Goal: Task Accomplishment & Management: Use online tool/utility

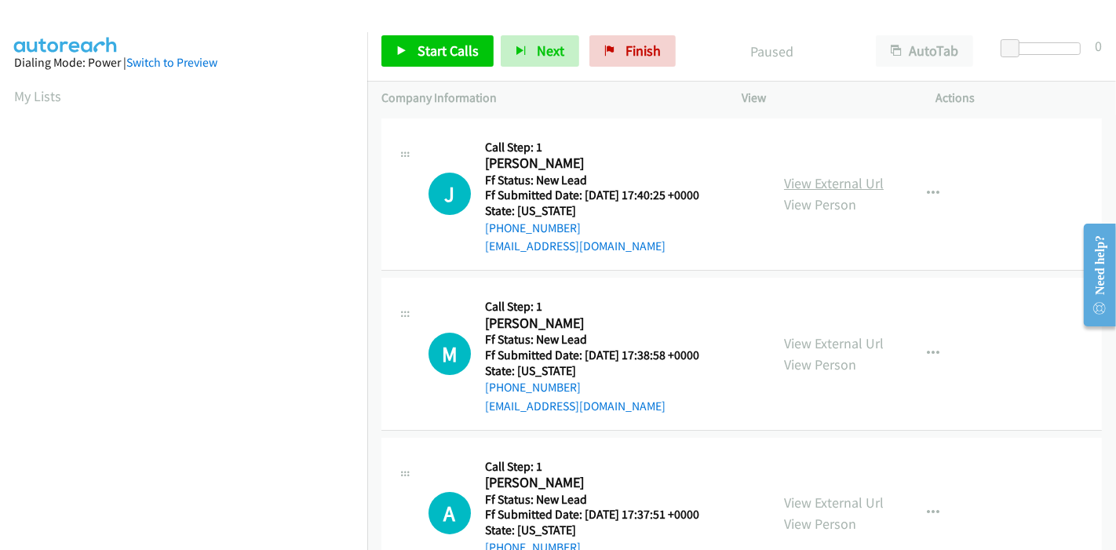
click at [830, 186] on link "View External Url" at bounding box center [834, 183] width 100 height 18
click at [821, 343] on link "View External Url" at bounding box center [834, 343] width 100 height 18
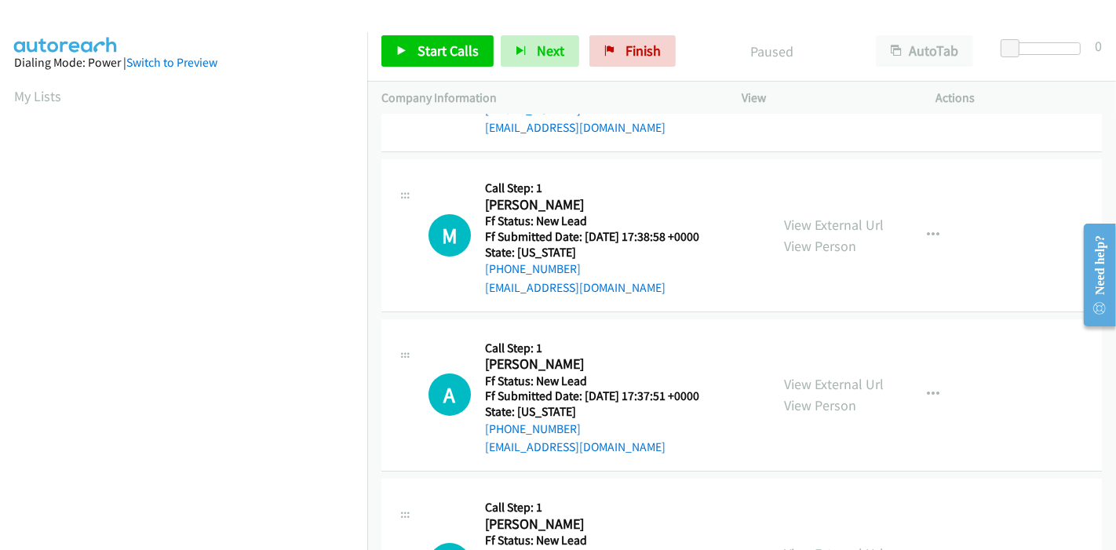
scroll to position [174, 0]
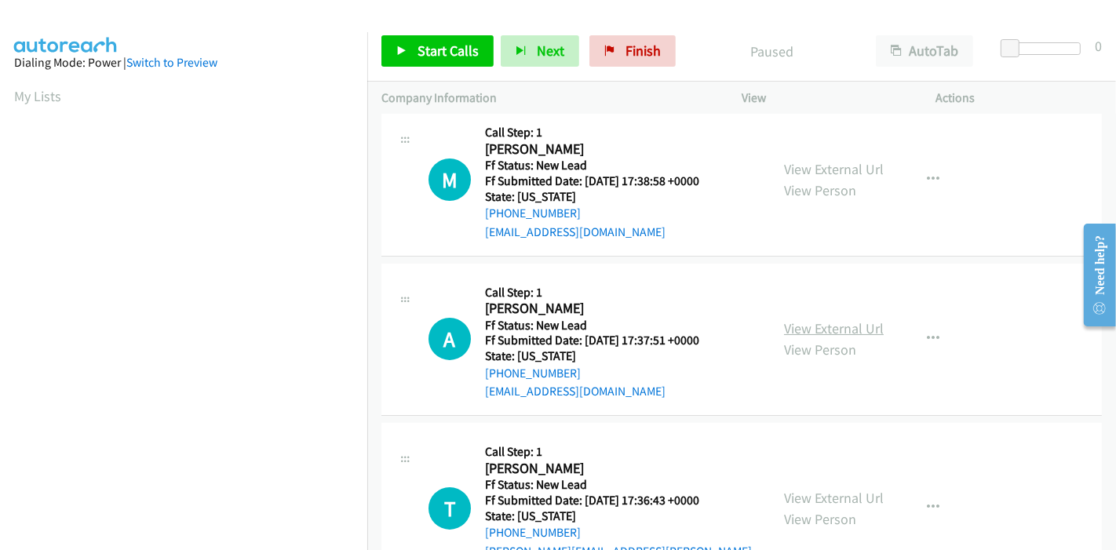
click at [813, 326] on link "View External Url" at bounding box center [834, 328] width 100 height 18
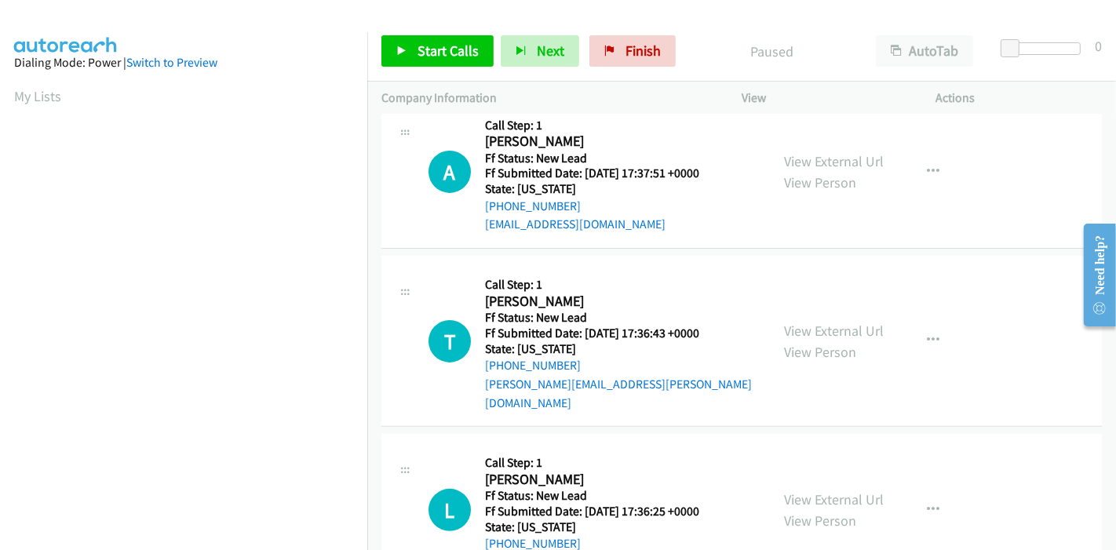
scroll to position [382, 0]
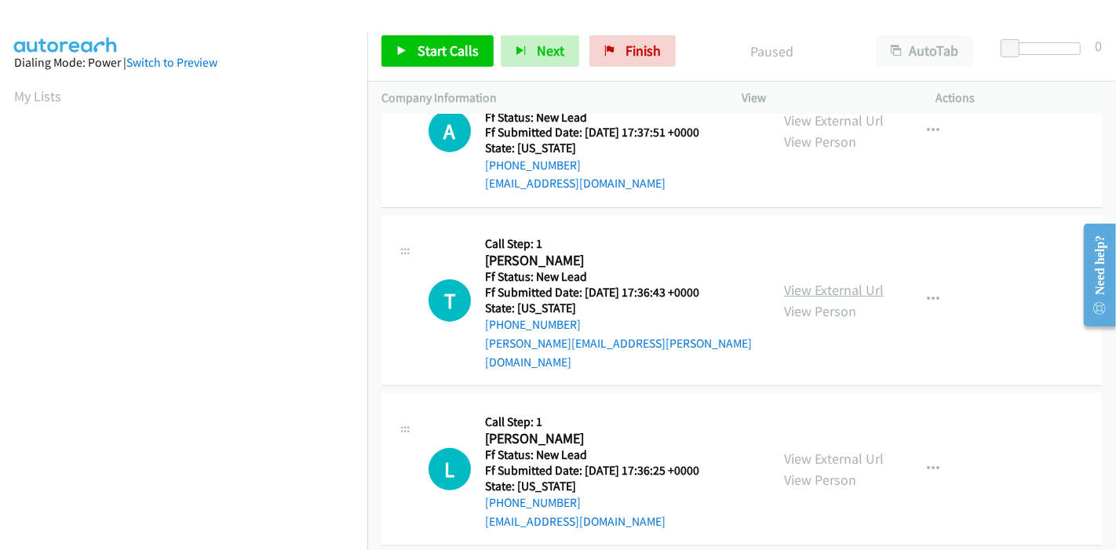
click at [811, 281] on link "View External Url" at bounding box center [834, 290] width 100 height 18
click at [836, 450] on link "View External Url" at bounding box center [834, 459] width 100 height 18
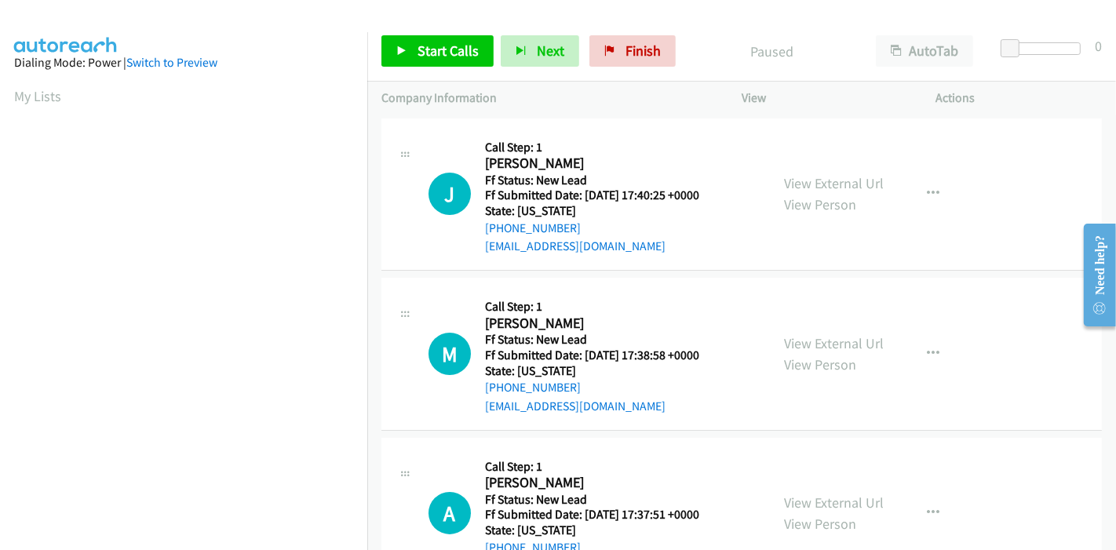
scroll to position [0, 0]
click at [942, 356] on button "button" at bounding box center [933, 353] width 42 height 31
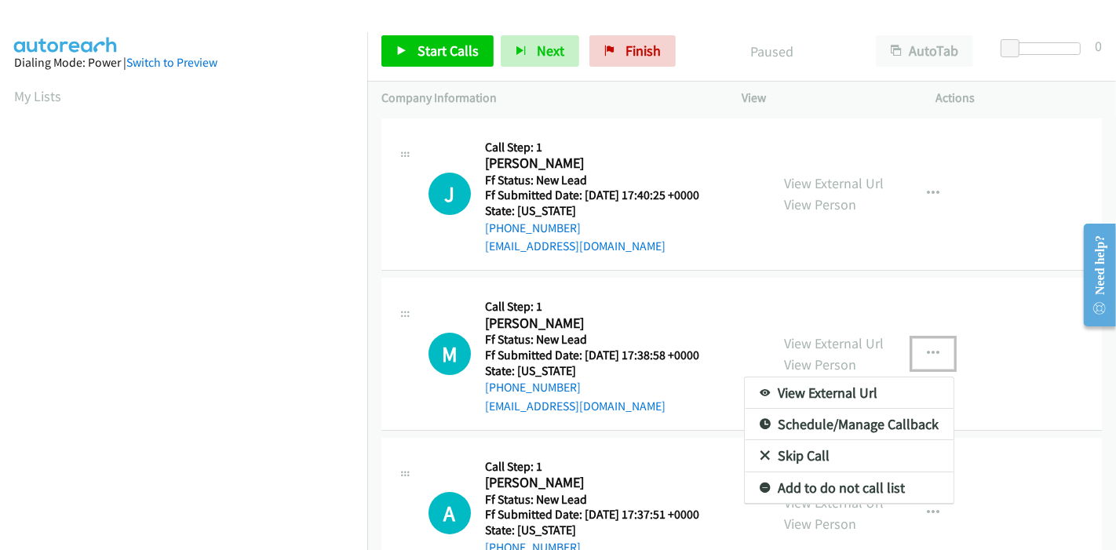
click at [822, 447] on link "Skip Call" at bounding box center [849, 455] width 209 height 31
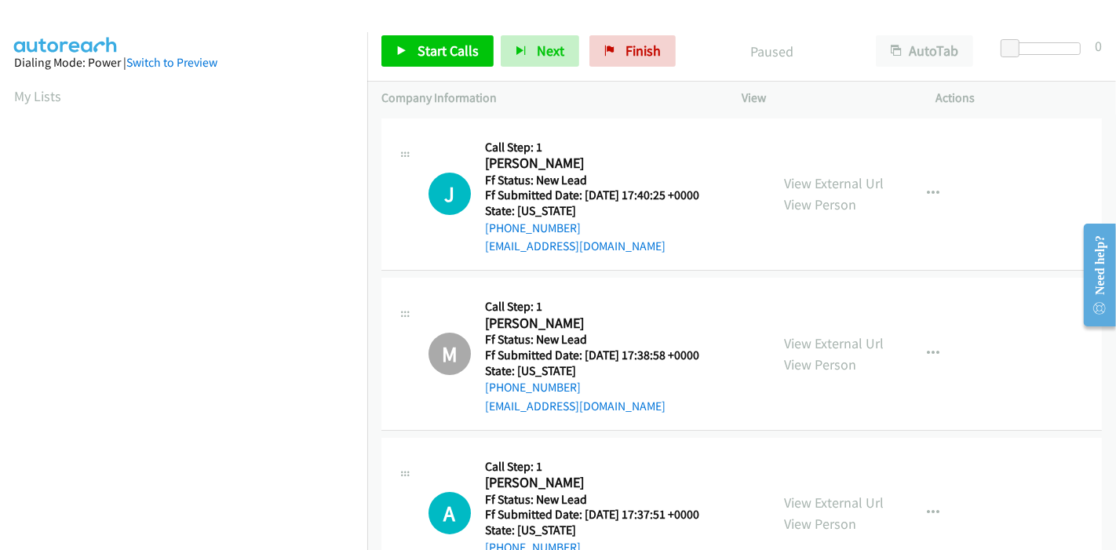
scroll to position [331, 0]
click at [431, 43] on span "Start Calls" at bounding box center [448, 51] width 61 height 18
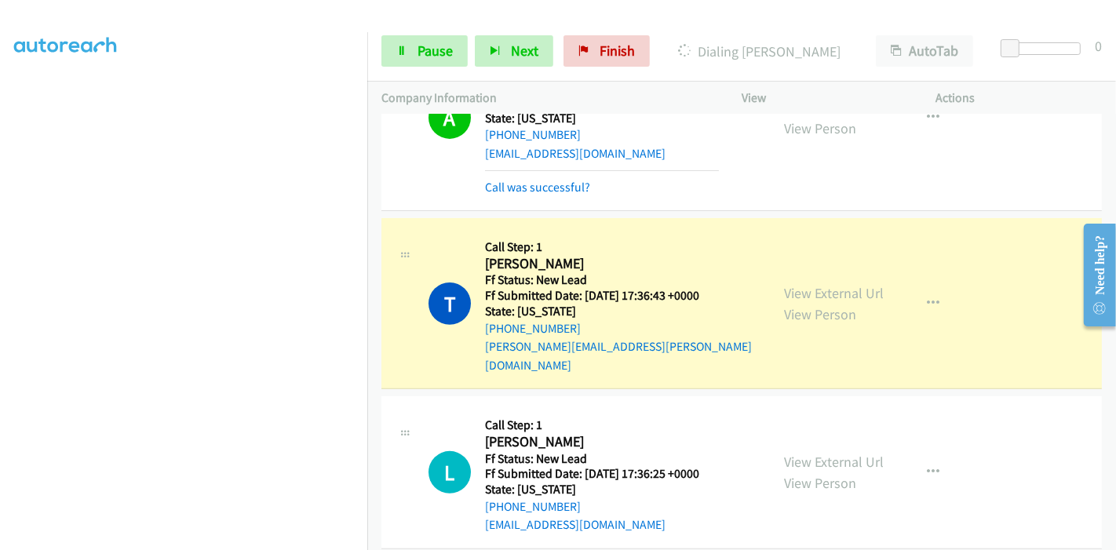
scroll to position [448, 0]
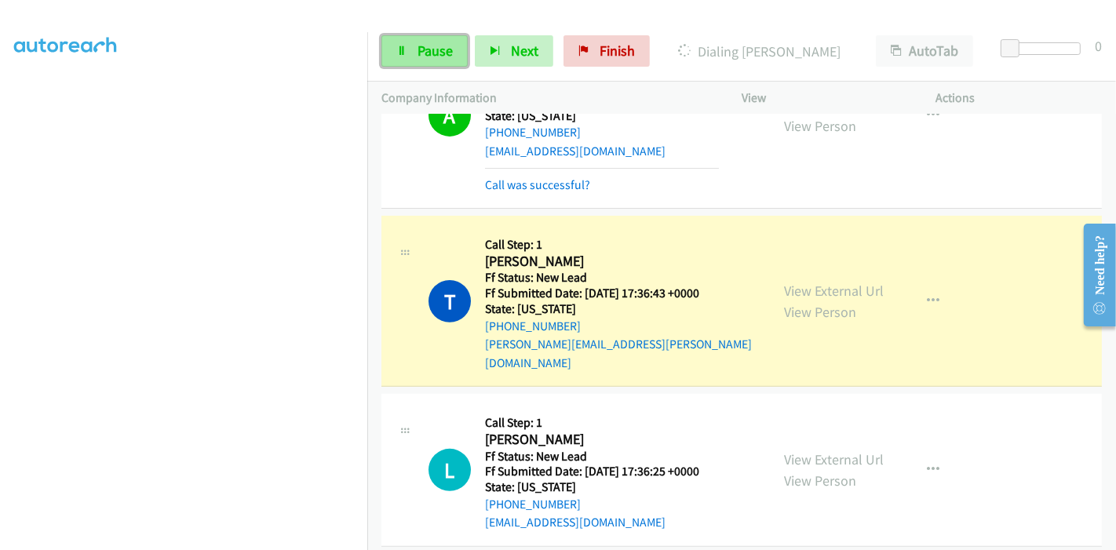
click at [404, 47] on icon at bounding box center [401, 51] width 11 height 11
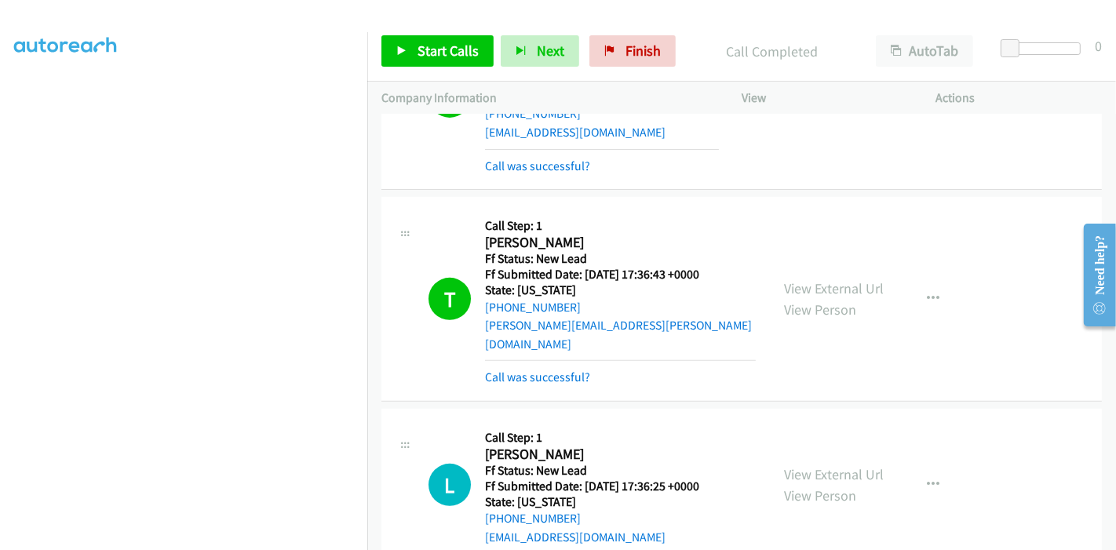
scroll to position [482, 0]
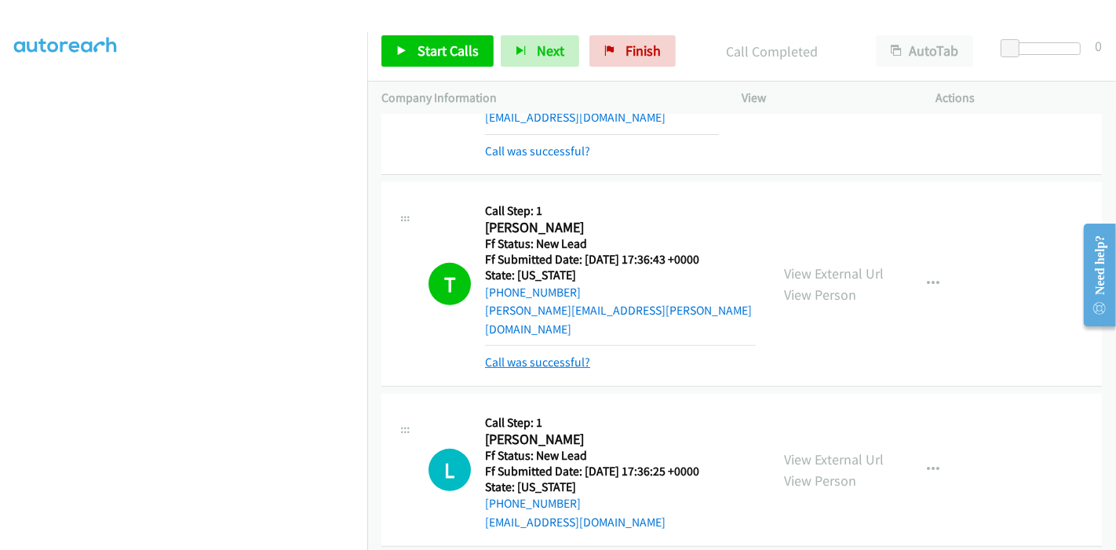
click at [520, 355] on link "Call was successful?" at bounding box center [537, 362] width 105 height 15
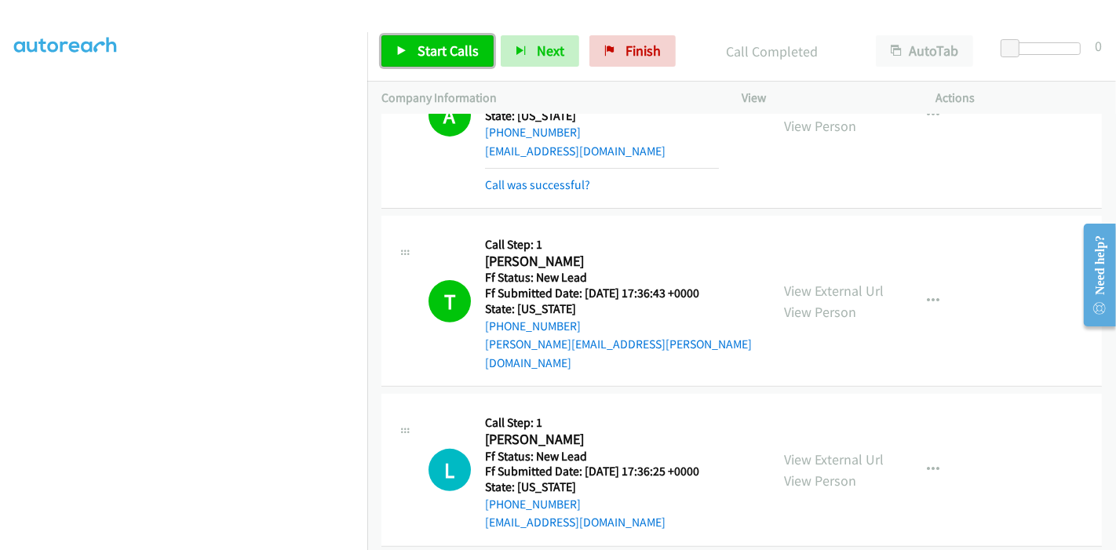
click at [447, 60] on link "Start Calls" at bounding box center [437, 50] width 112 height 31
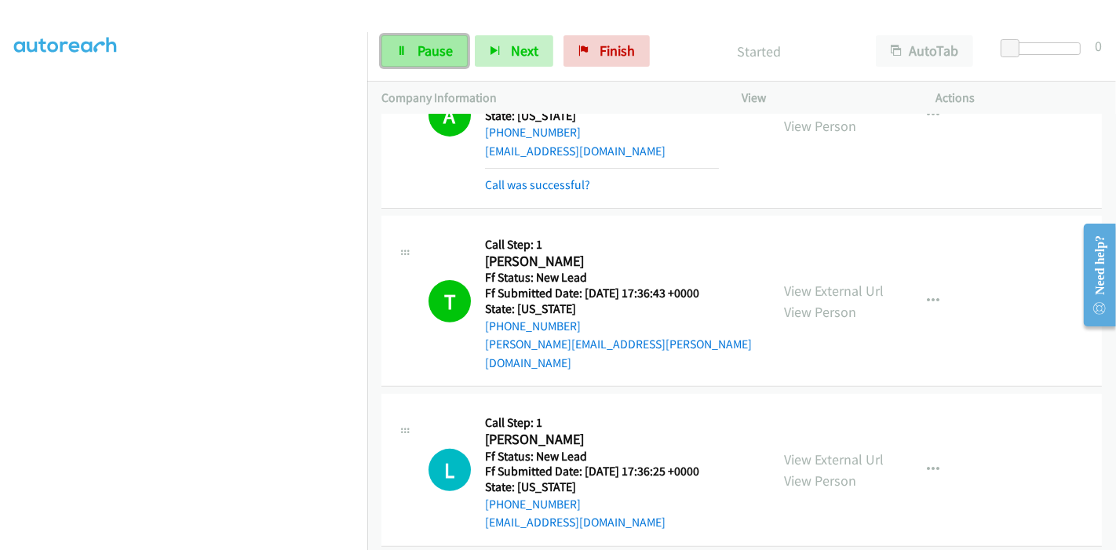
click at [407, 46] on link "Pause" at bounding box center [424, 50] width 86 height 31
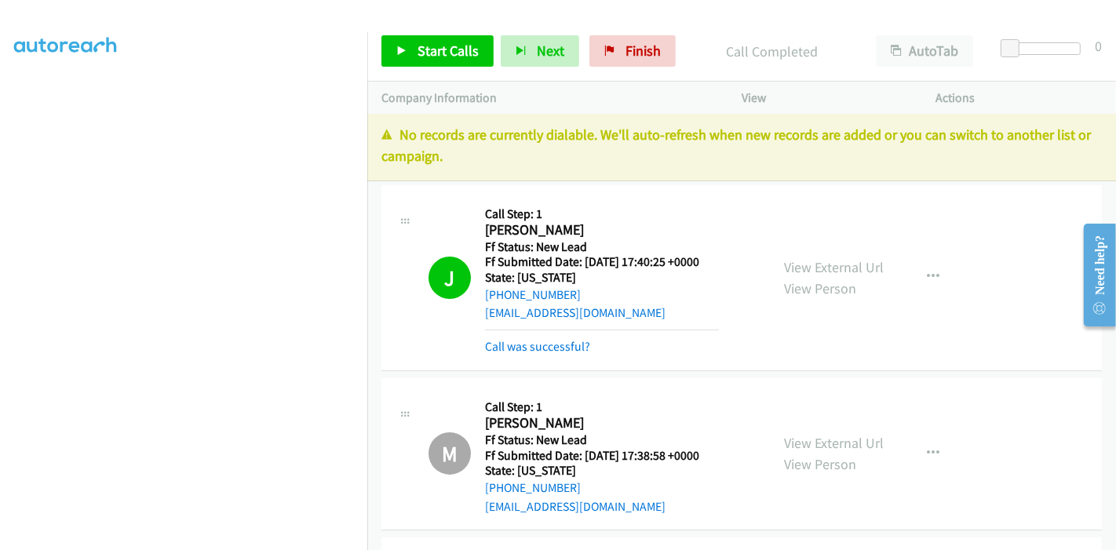
scroll to position [0, 0]
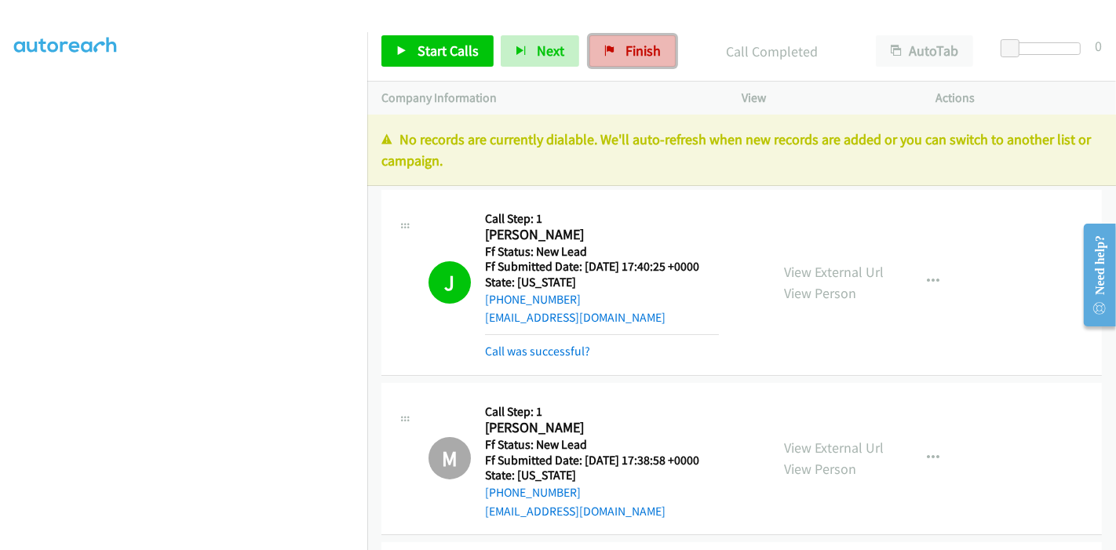
click at [628, 48] on span "Finish" at bounding box center [642, 51] width 35 height 18
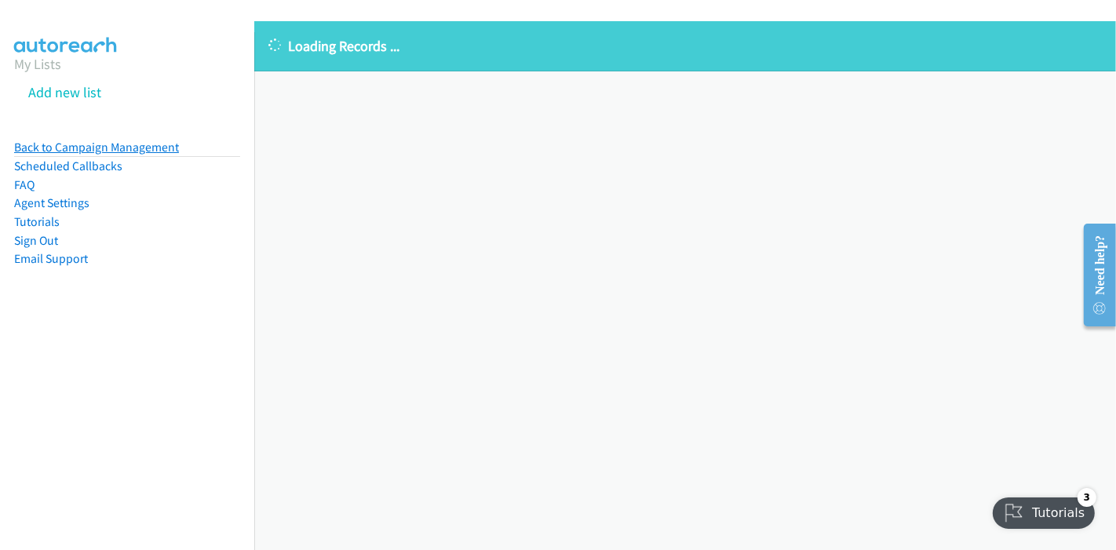
click at [80, 148] on link "Back to Campaign Management" at bounding box center [96, 147] width 165 height 15
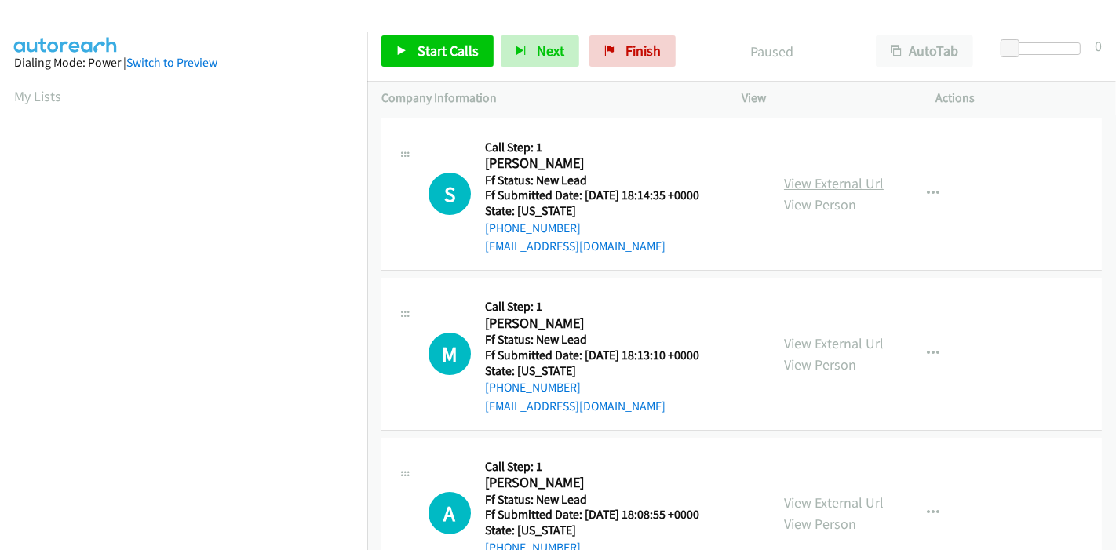
click at [875, 182] on link "View External Url" at bounding box center [834, 183] width 100 height 18
click at [822, 340] on link "View External Url" at bounding box center [834, 343] width 100 height 18
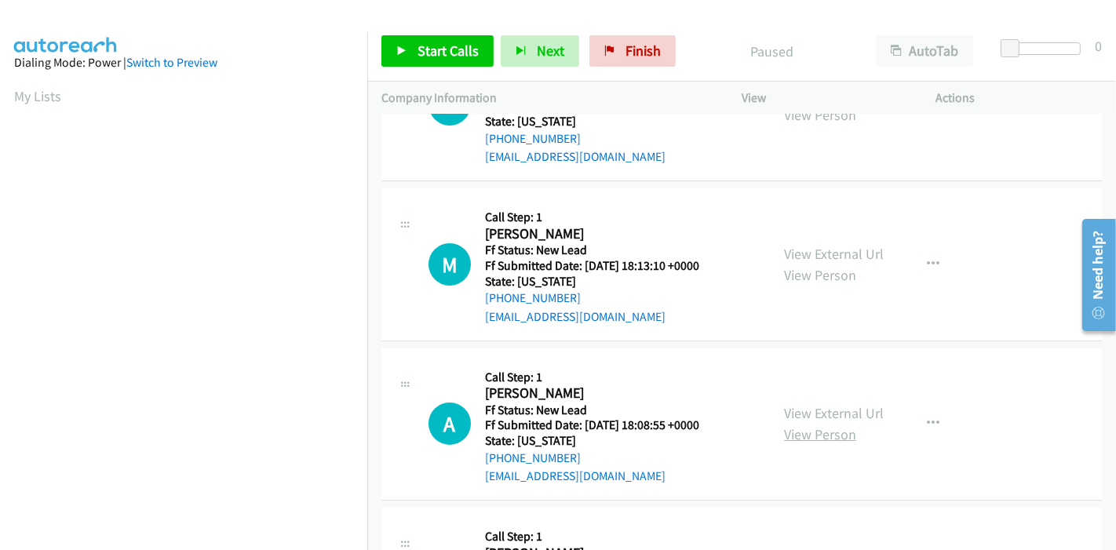
scroll to position [174, 0]
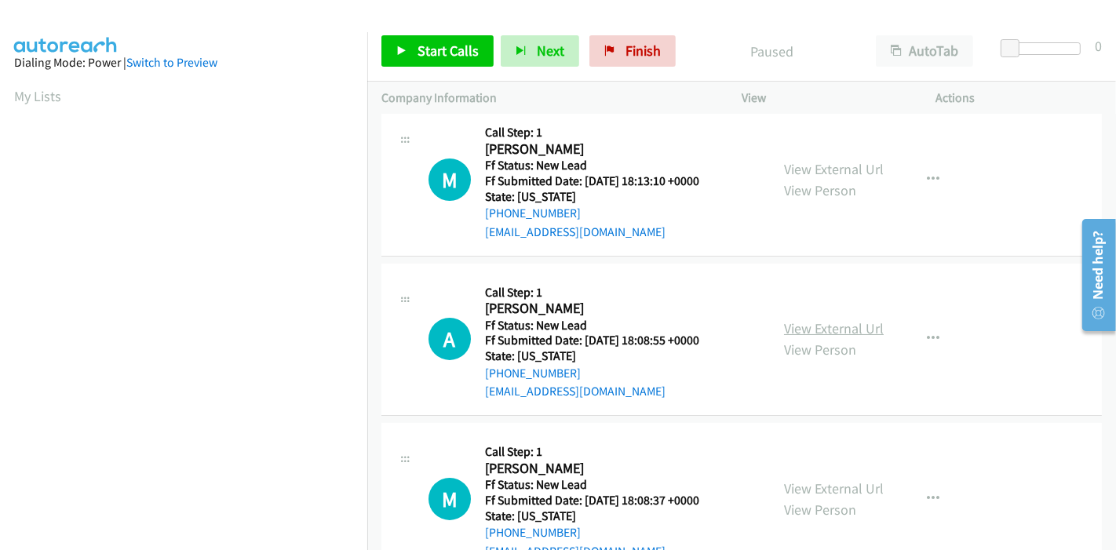
click at [830, 329] on link "View External Url" at bounding box center [834, 328] width 100 height 18
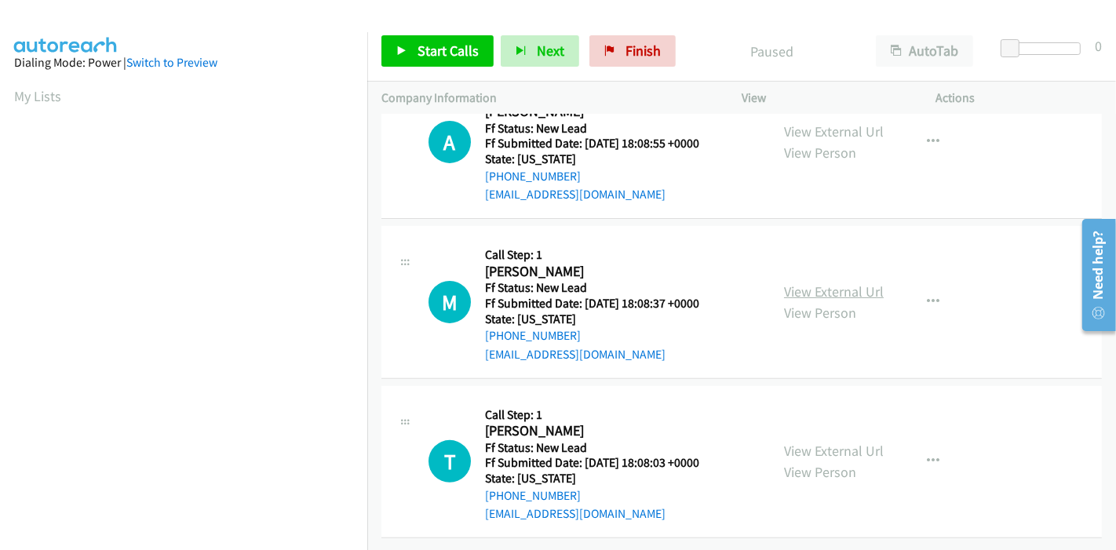
scroll to position [382, 0]
click at [841, 283] on link "View External Url" at bounding box center [834, 292] width 100 height 18
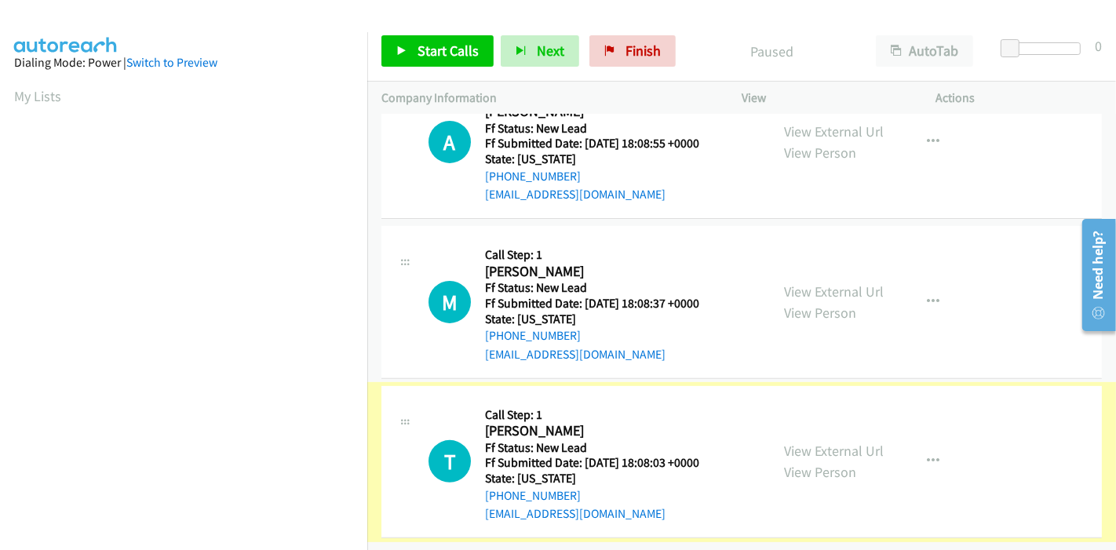
click at [849, 442] on link "View External Url" at bounding box center [834, 451] width 100 height 18
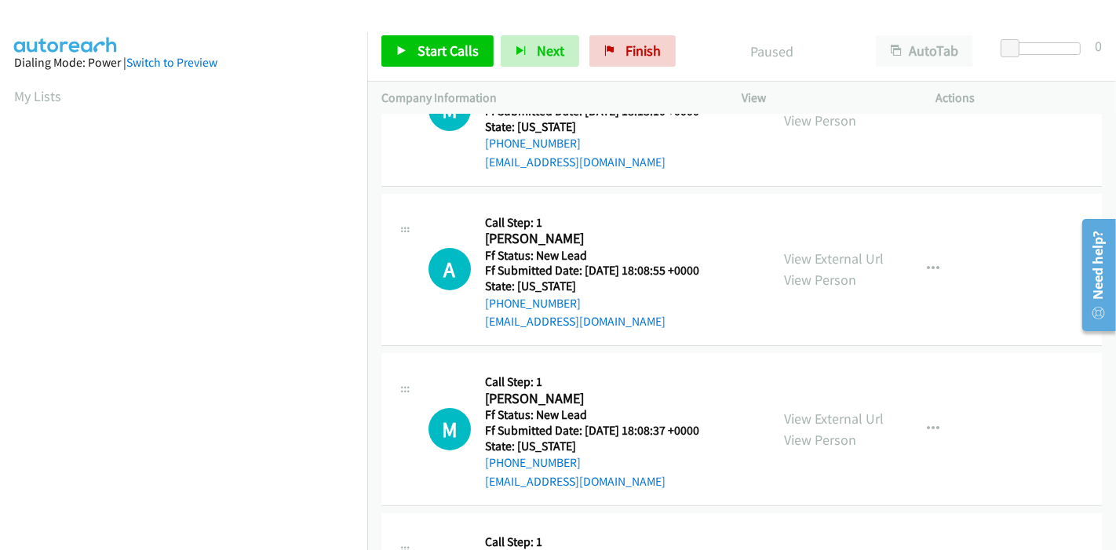
scroll to position [0, 0]
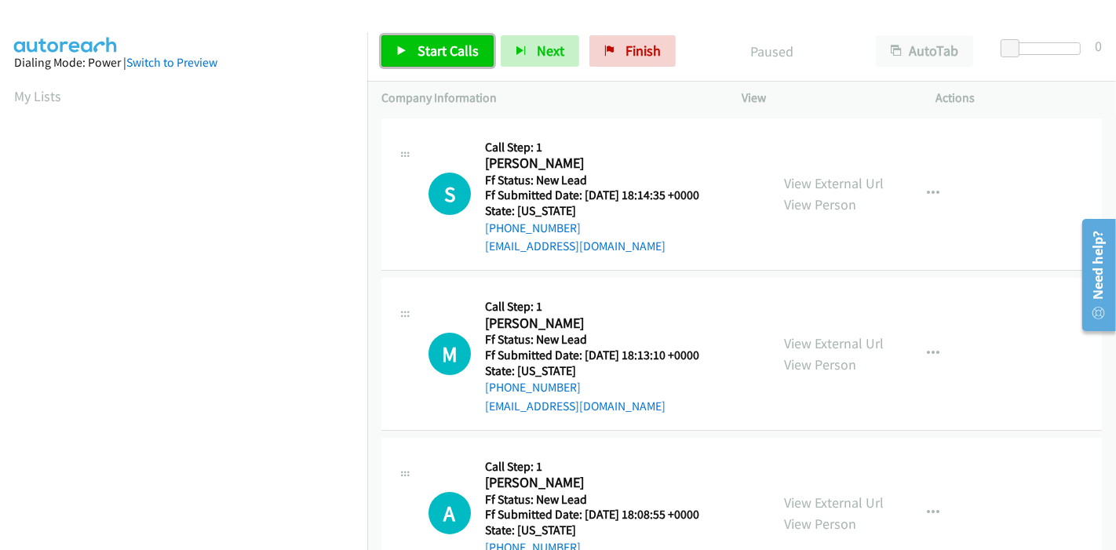
click at [441, 49] on span "Start Calls" at bounding box center [448, 51] width 61 height 18
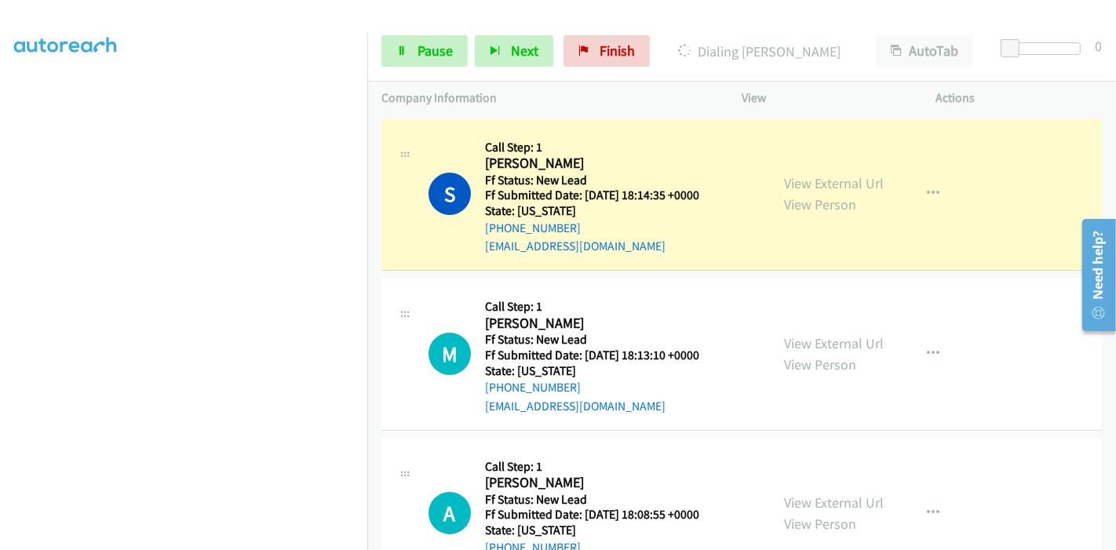
scroll to position [331, 0]
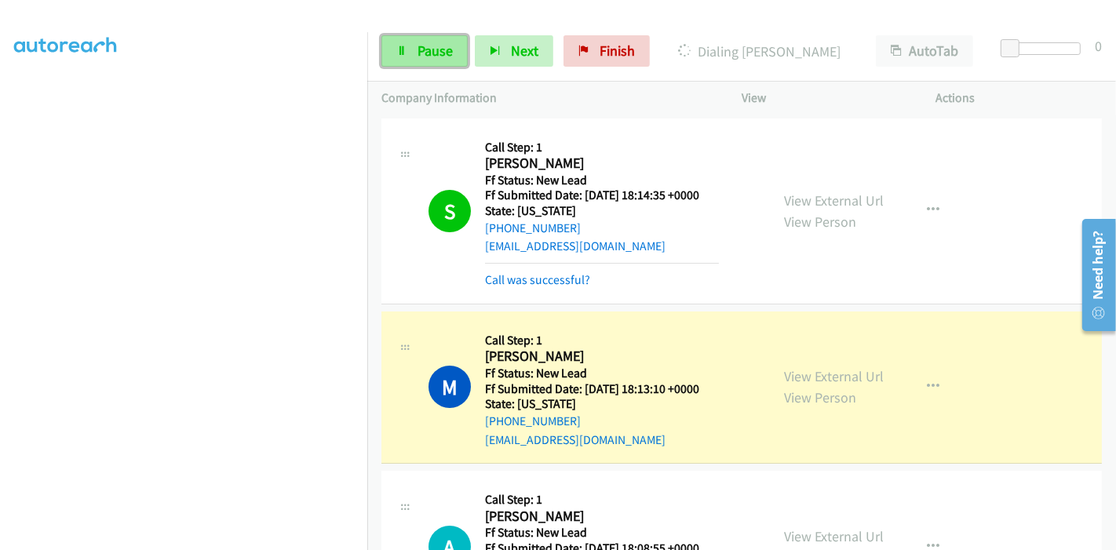
click at [428, 56] on span "Pause" at bounding box center [435, 51] width 35 height 18
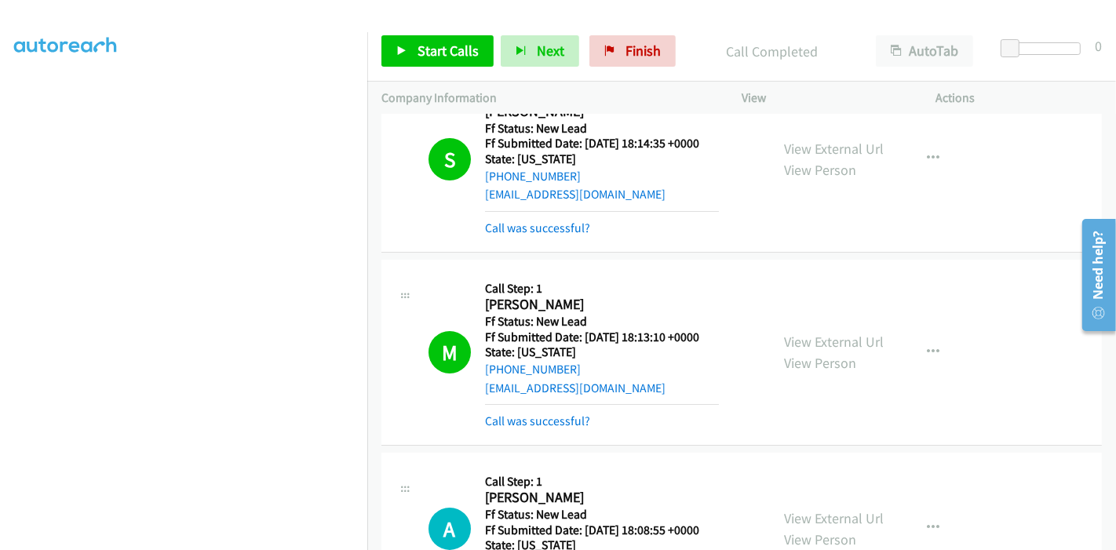
scroll to position [0, 0]
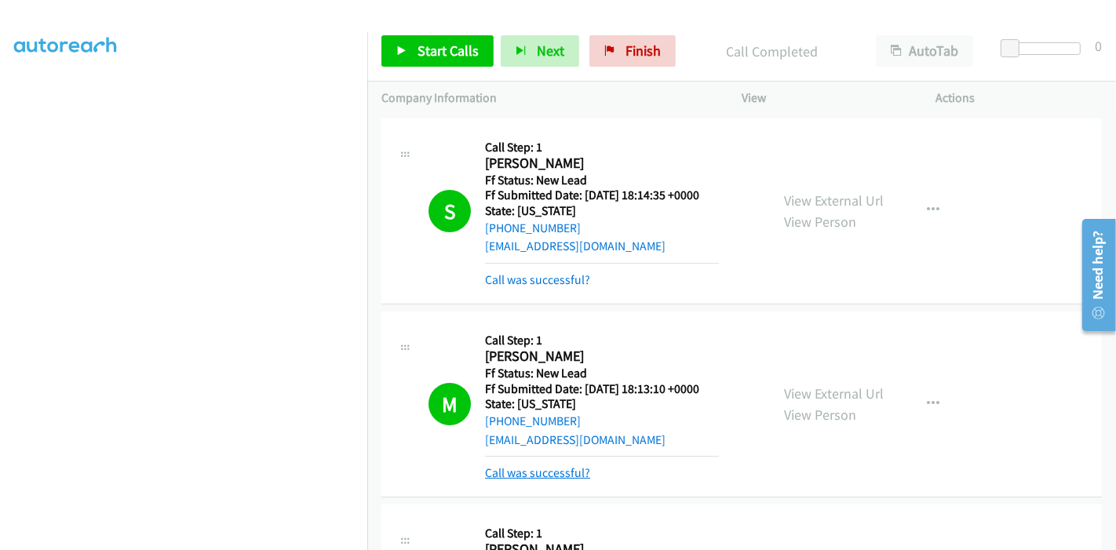
click at [573, 467] on link "Call was successful?" at bounding box center [537, 472] width 105 height 15
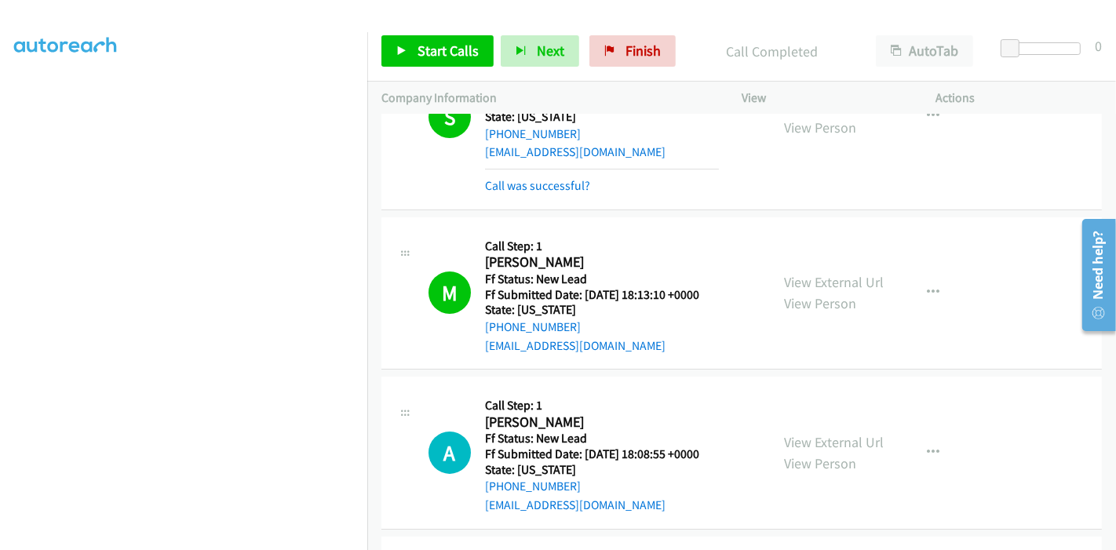
scroll to position [174, 0]
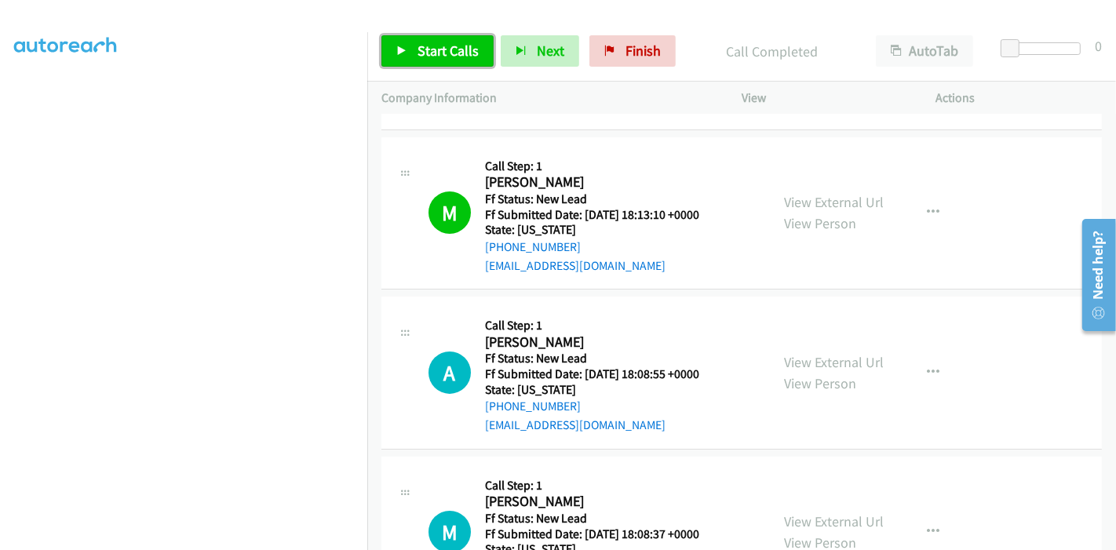
click at [404, 50] on icon at bounding box center [401, 51] width 11 height 11
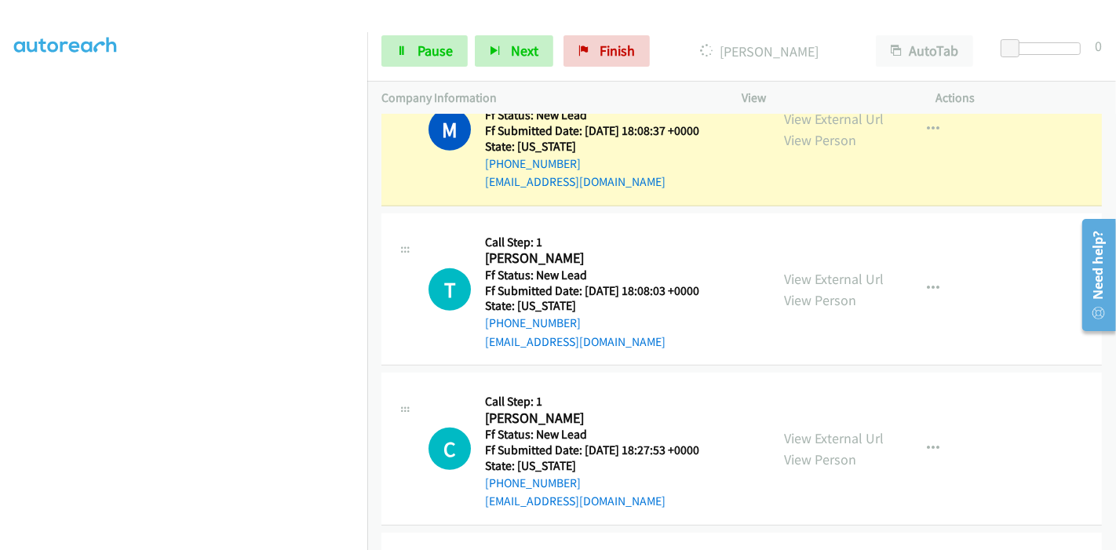
scroll to position [710, 0]
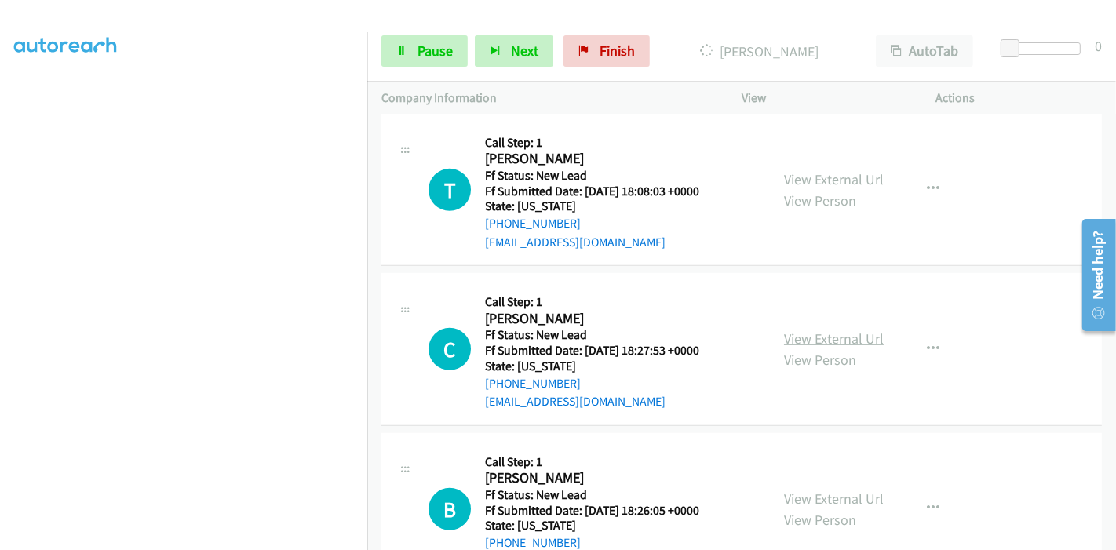
click at [801, 341] on link "View External Url" at bounding box center [834, 339] width 100 height 18
click at [428, 47] on span "Pause" at bounding box center [435, 51] width 35 height 18
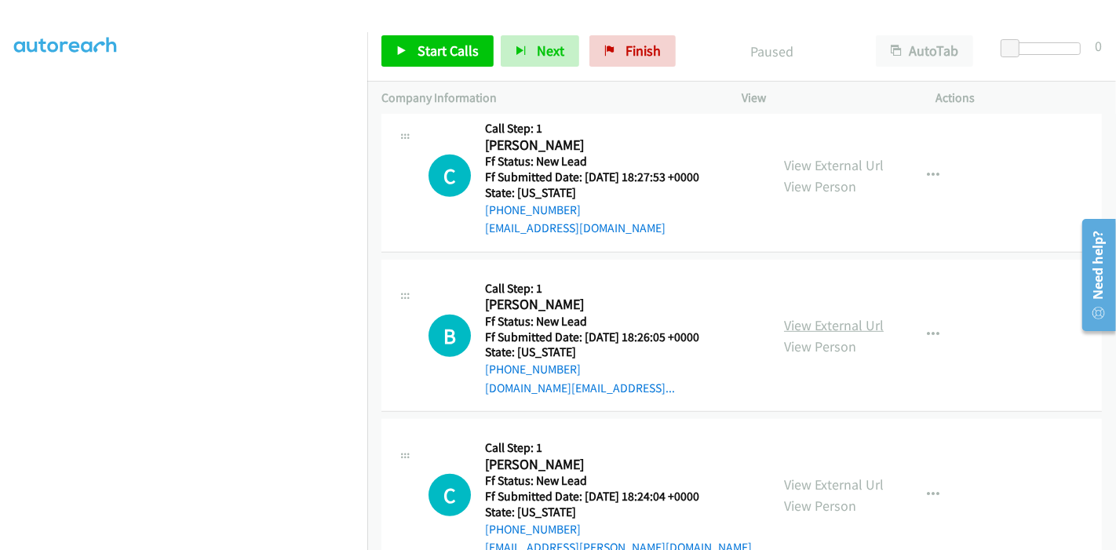
scroll to position [884, 0]
click at [828, 319] on link "View External Url" at bounding box center [834, 324] width 100 height 18
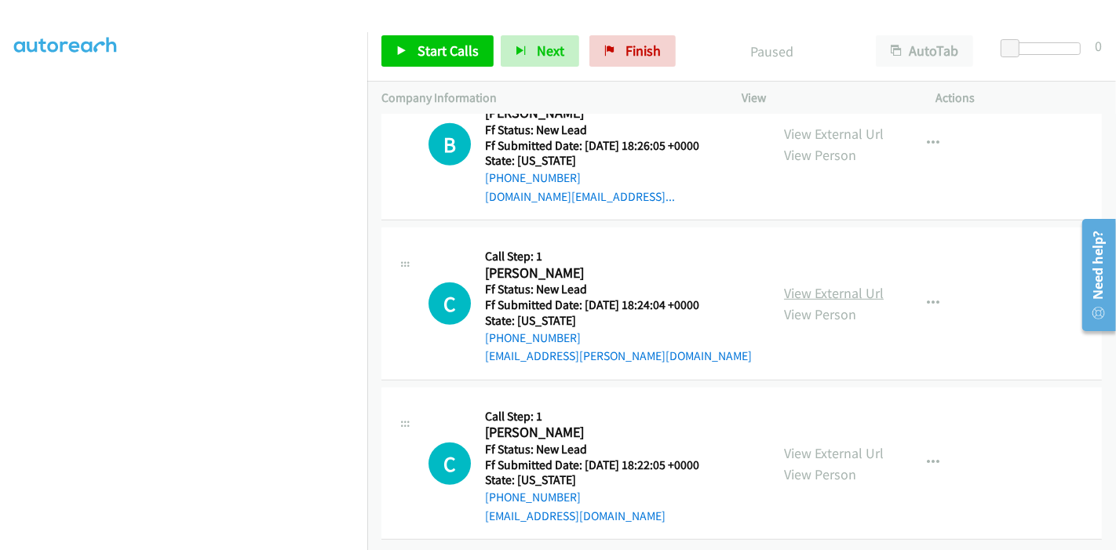
scroll to position [1087, 0]
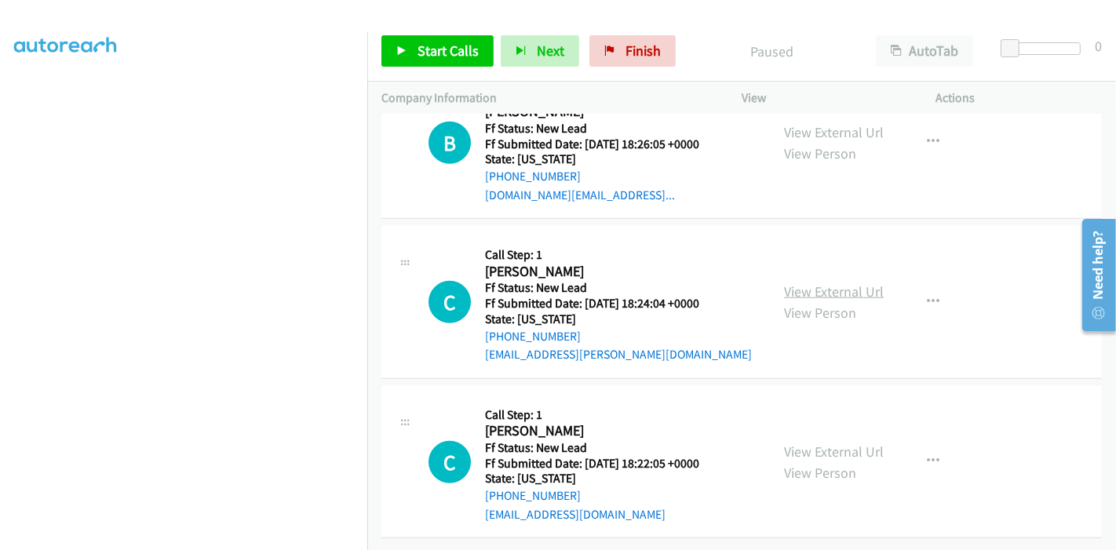
click at [832, 283] on link "View External Url" at bounding box center [834, 292] width 100 height 18
click at [817, 443] on link "View External Url" at bounding box center [834, 452] width 100 height 18
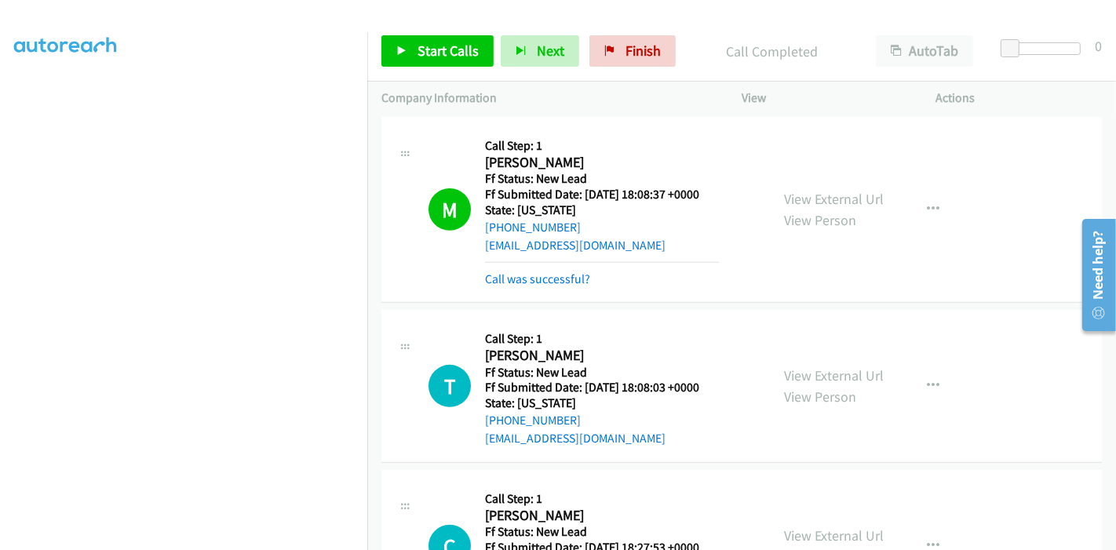
scroll to position [563, 0]
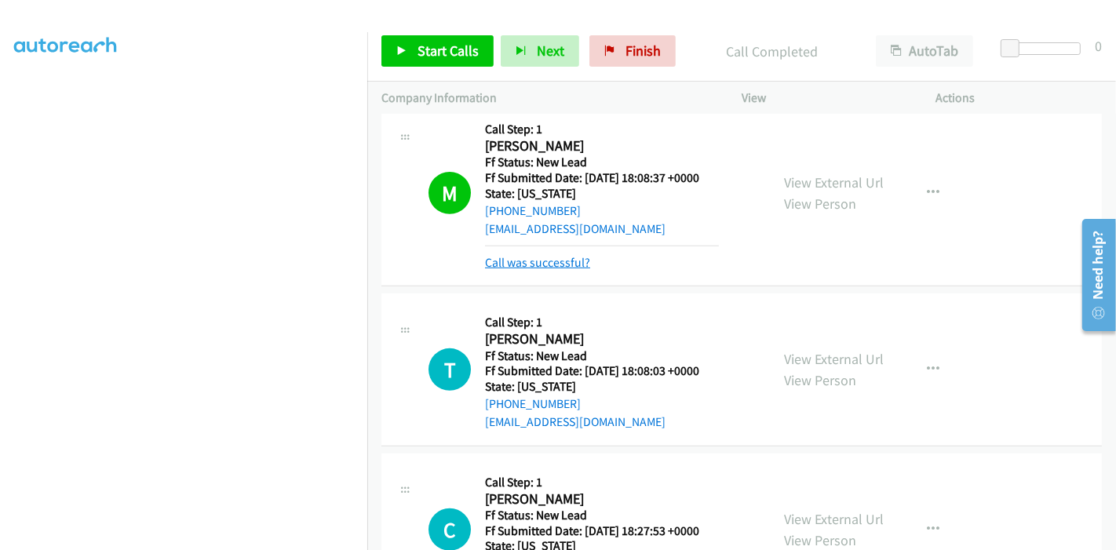
click at [577, 263] on link "Call was successful?" at bounding box center [537, 262] width 105 height 15
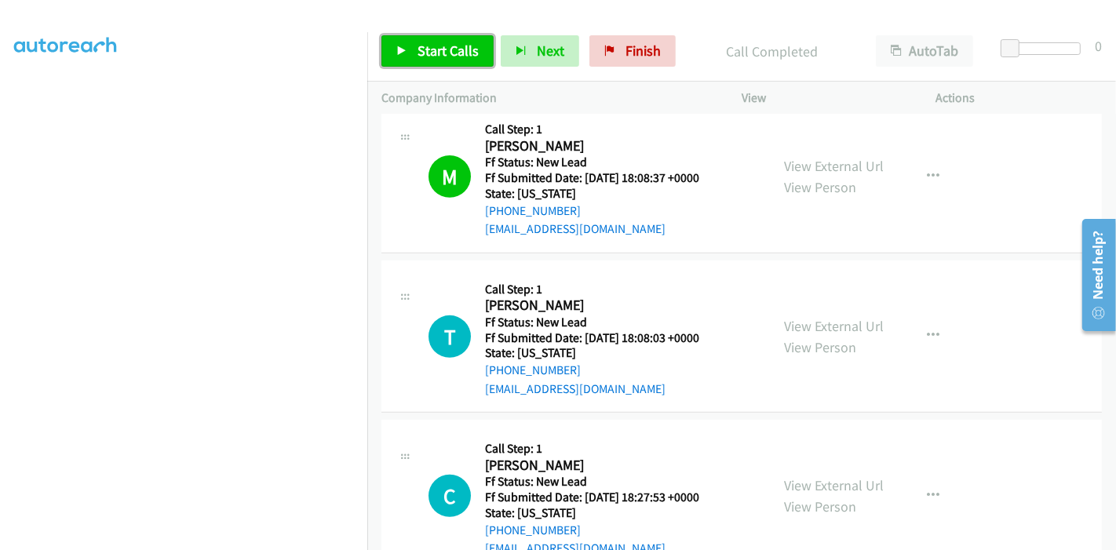
click at [408, 51] on link "Start Calls" at bounding box center [437, 50] width 112 height 31
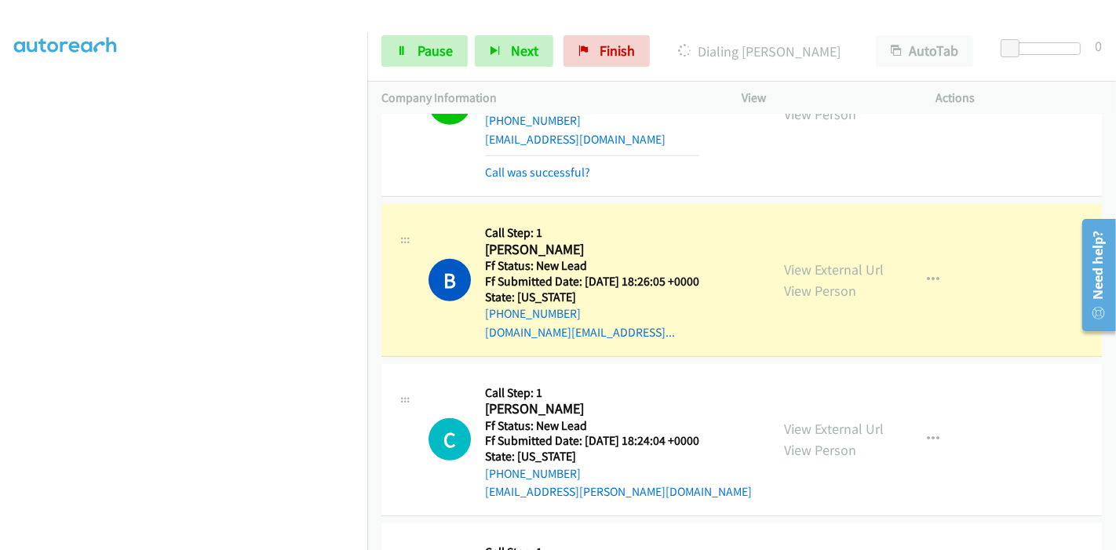
scroll to position [1120, 0]
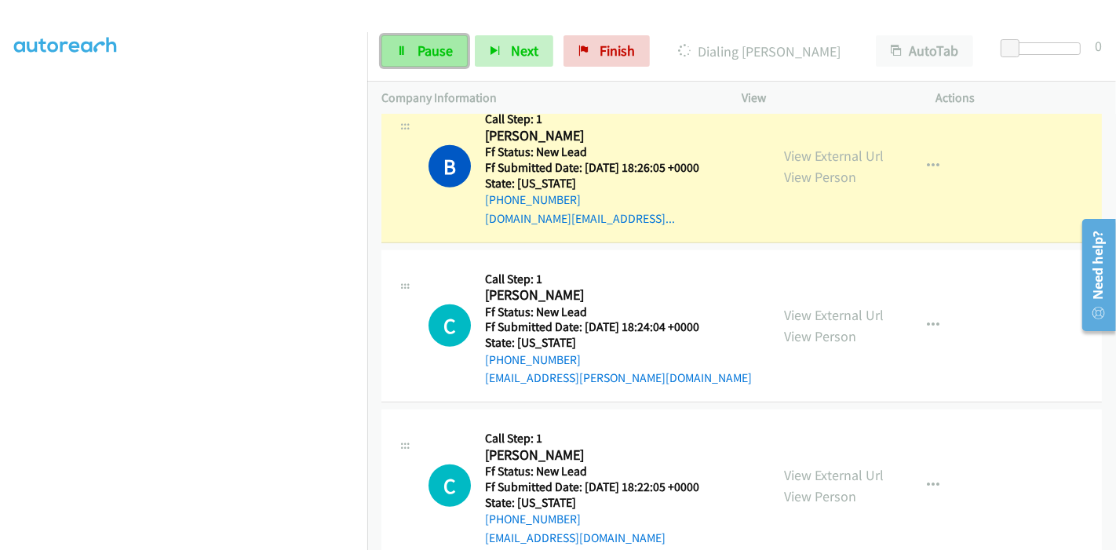
click at [411, 49] on link "Pause" at bounding box center [424, 50] width 86 height 31
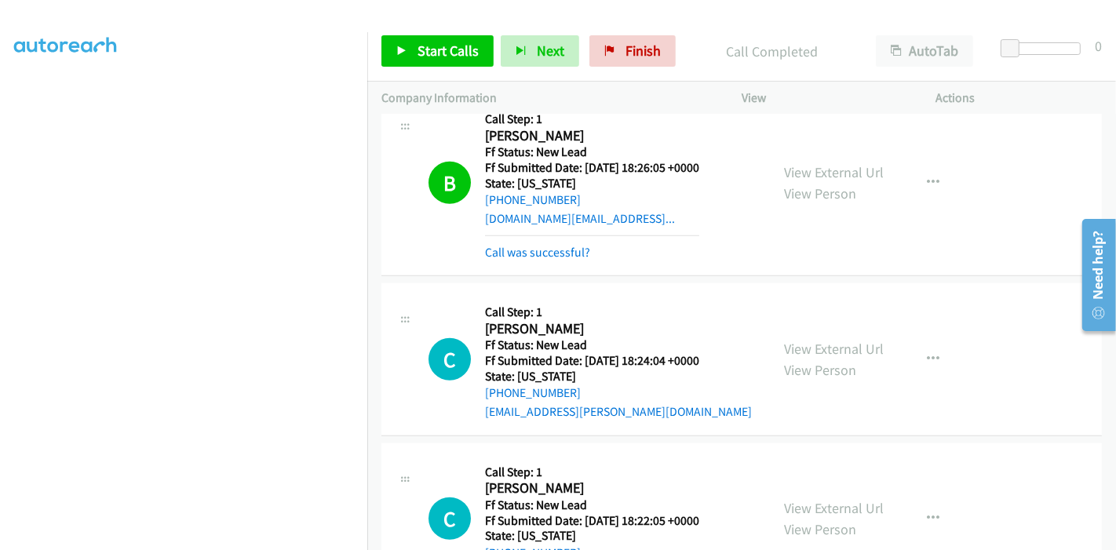
scroll to position [1186, 0]
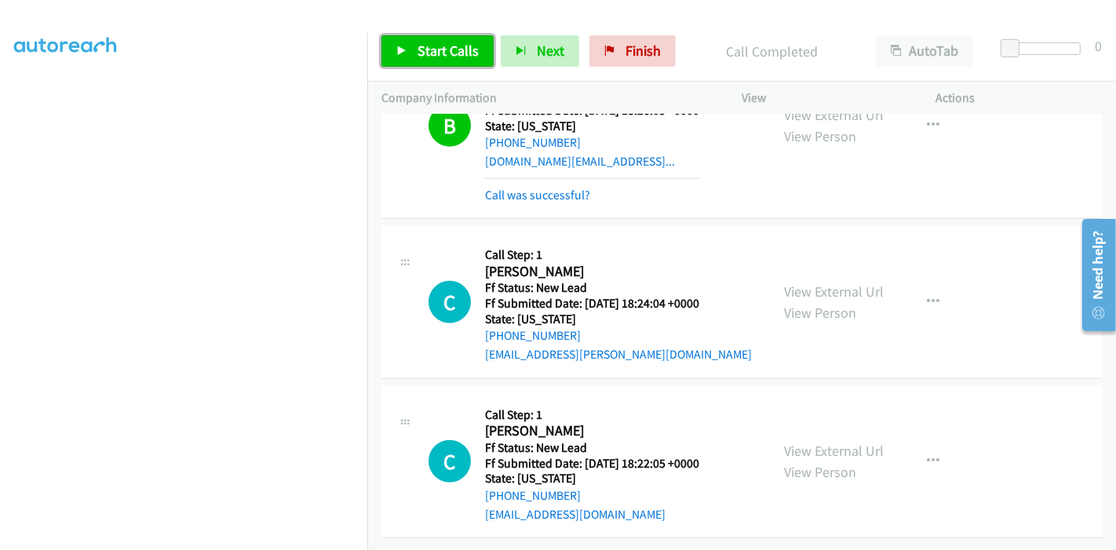
click at [410, 46] on link "Start Calls" at bounding box center [437, 50] width 112 height 31
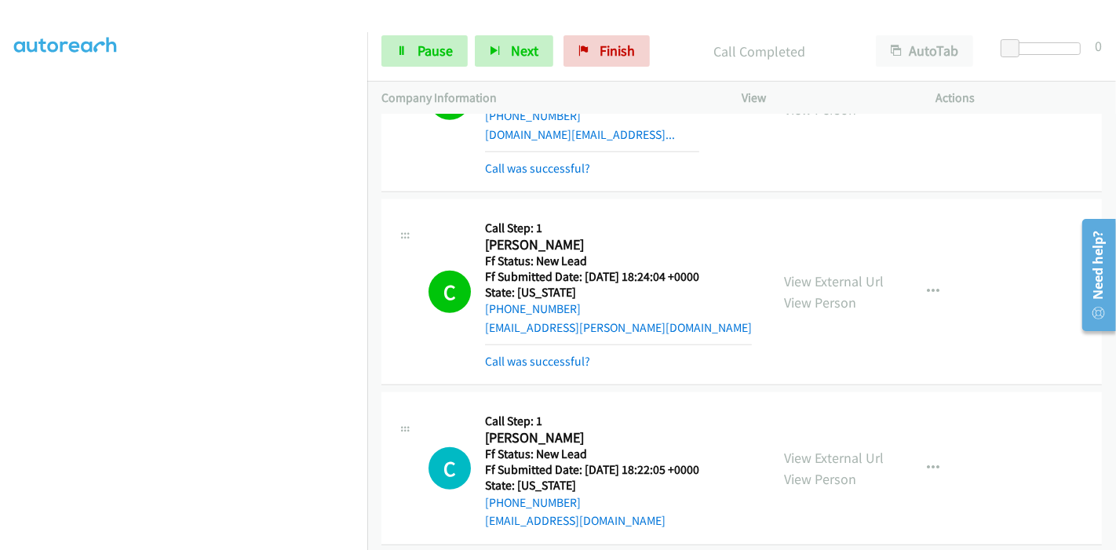
scroll to position [1220, 0]
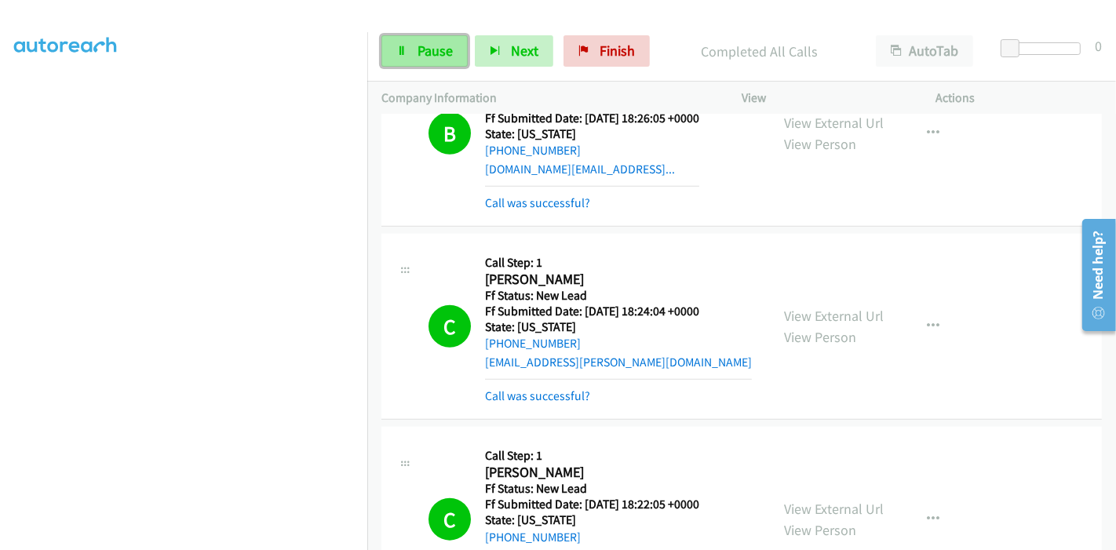
click at [415, 53] on link "Pause" at bounding box center [424, 50] width 86 height 31
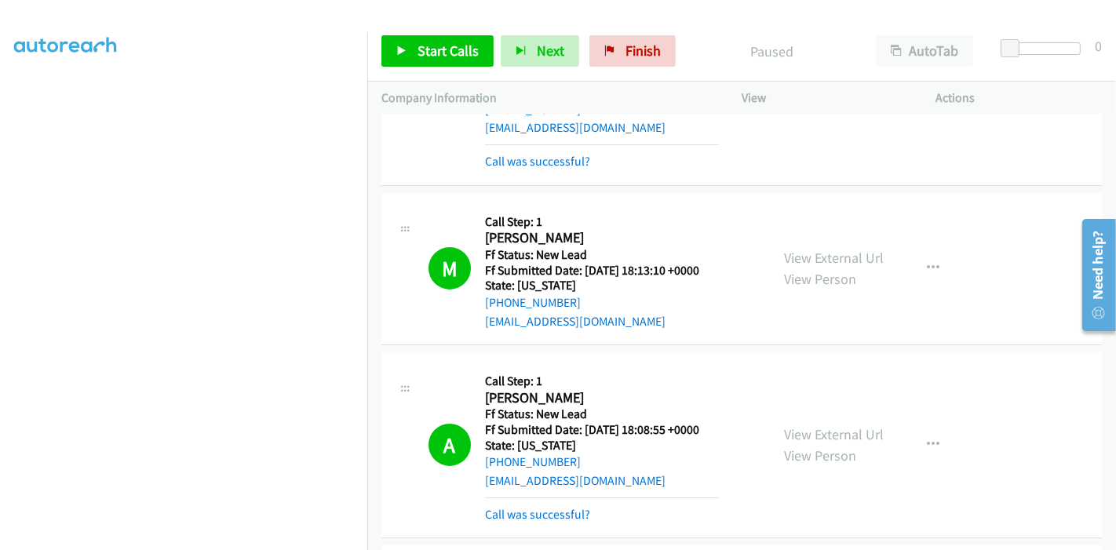
scroll to position [0, 0]
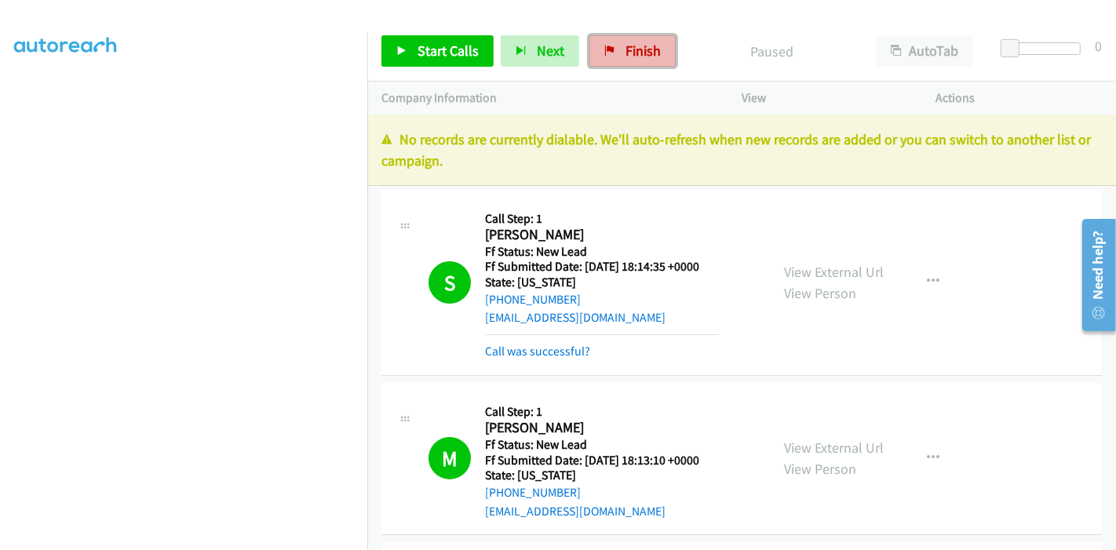
click at [638, 61] on link "Finish" at bounding box center [632, 50] width 86 height 31
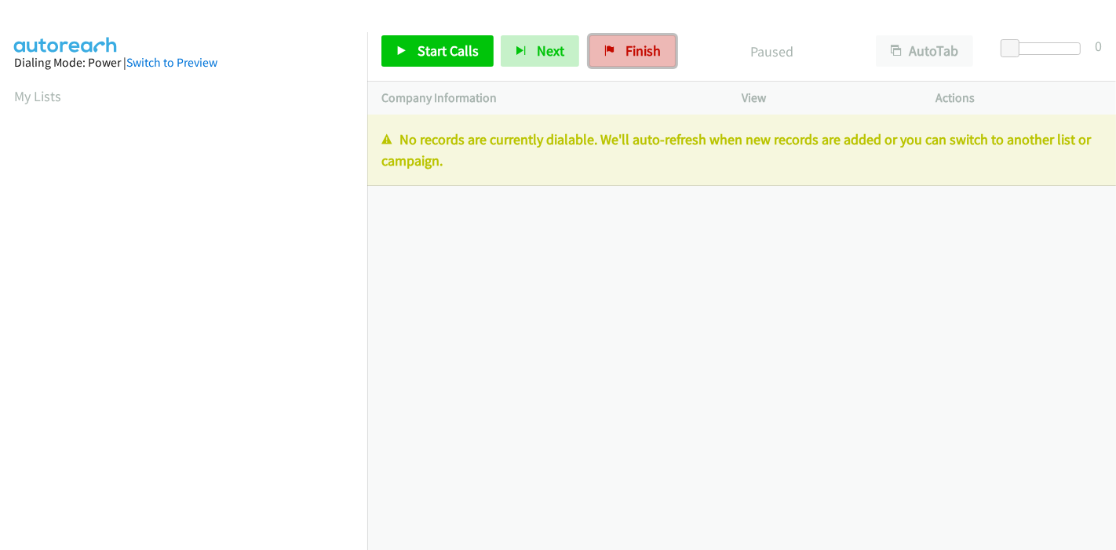
drag, startPoint x: 643, startPoint y: 42, endPoint x: 609, endPoint y: 56, distance: 36.6
click at [643, 42] on span "Finish" at bounding box center [642, 51] width 35 height 18
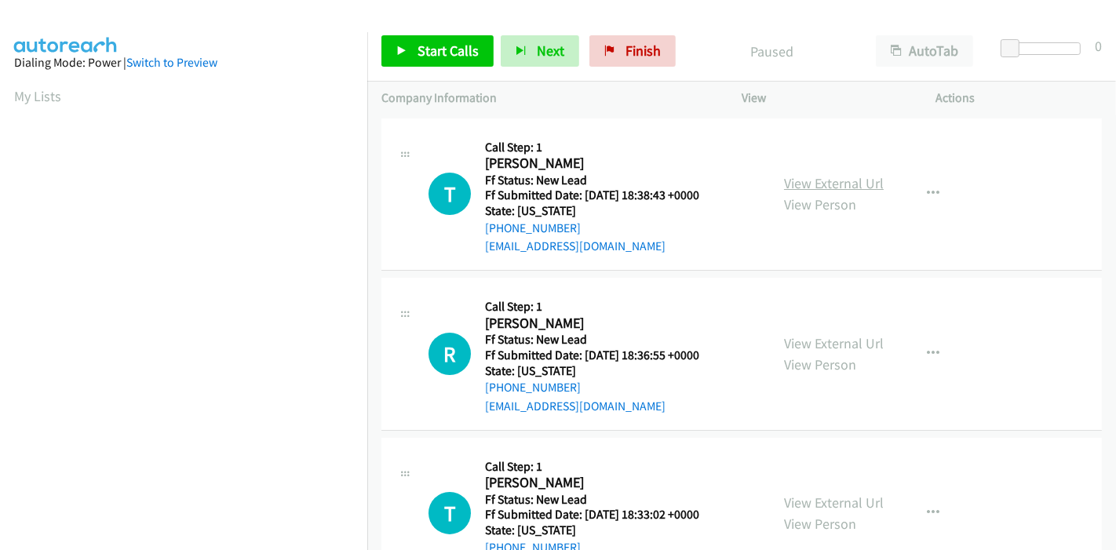
click at [837, 182] on link "View External Url" at bounding box center [834, 183] width 100 height 18
click at [819, 338] on link "View External Url" at bounding box center [834, 343] width 100 height 18
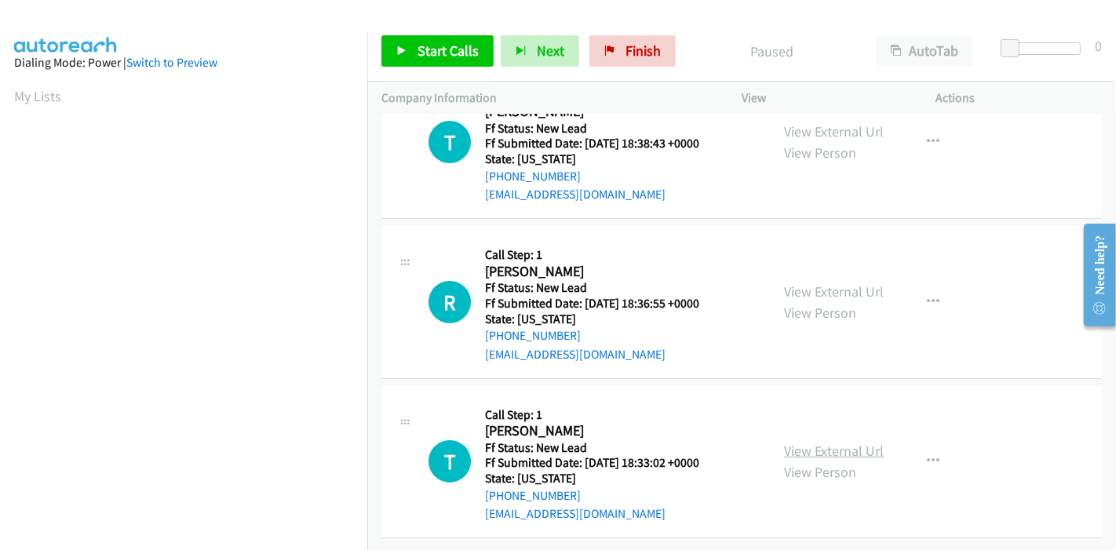
click at [804, 442] on link "View External Url" at bounding box center [834, 451] width 100 height 18
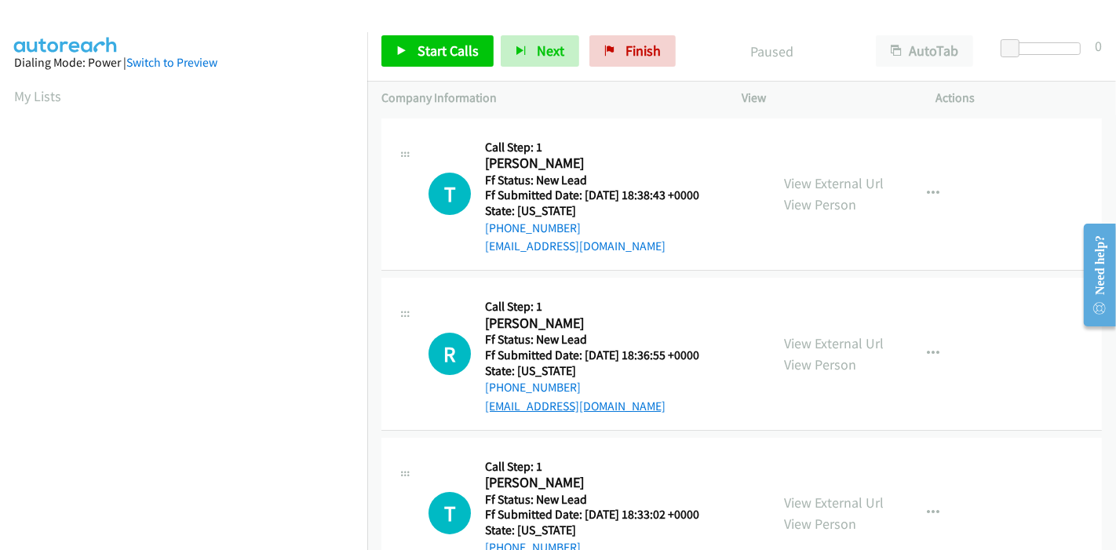
scroll to position [0, 0]
click at [427, 49] on span "Start Calls" at bounding box center [448, 51] width 61 height 18
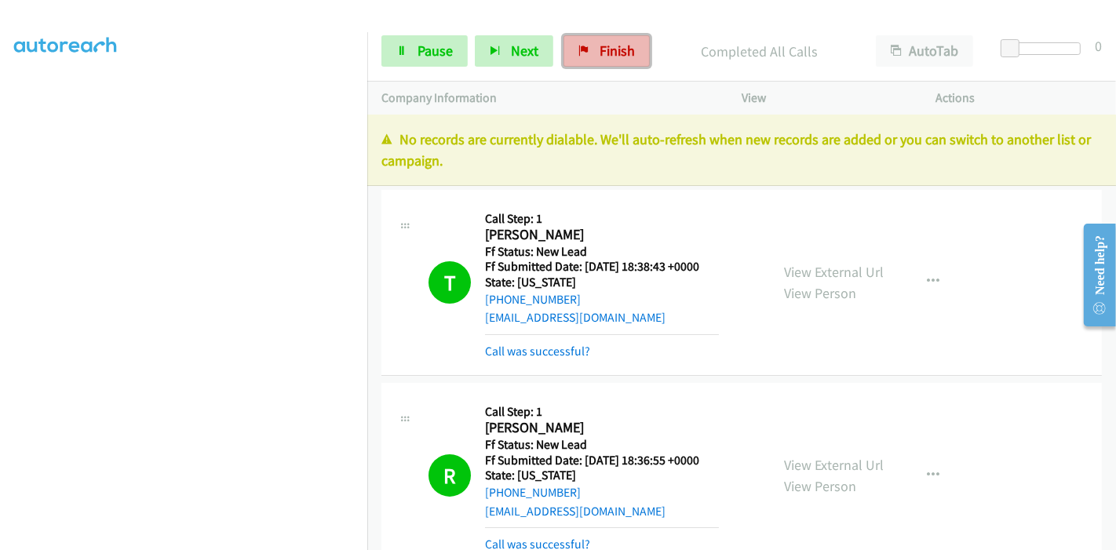
click at [600, 46] on span "Finish" at bounding box center [617, 51] width 35 height 18
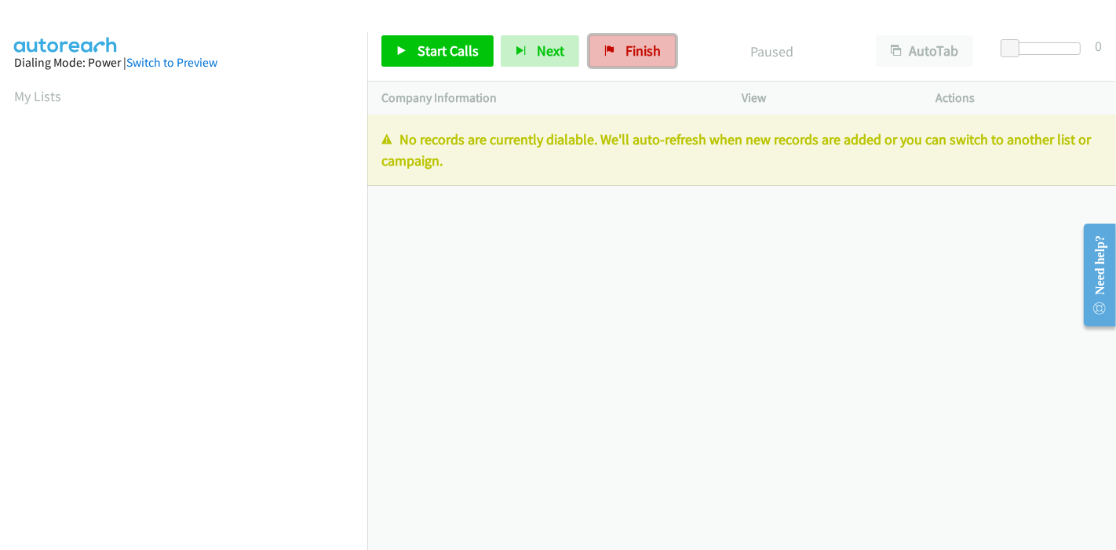
click at [612, 47] on link "Finish" at bounding box center [632, 50] width 86 height 31
